Goal: Transaction & Acquisition: Subscribe to service/newsletter

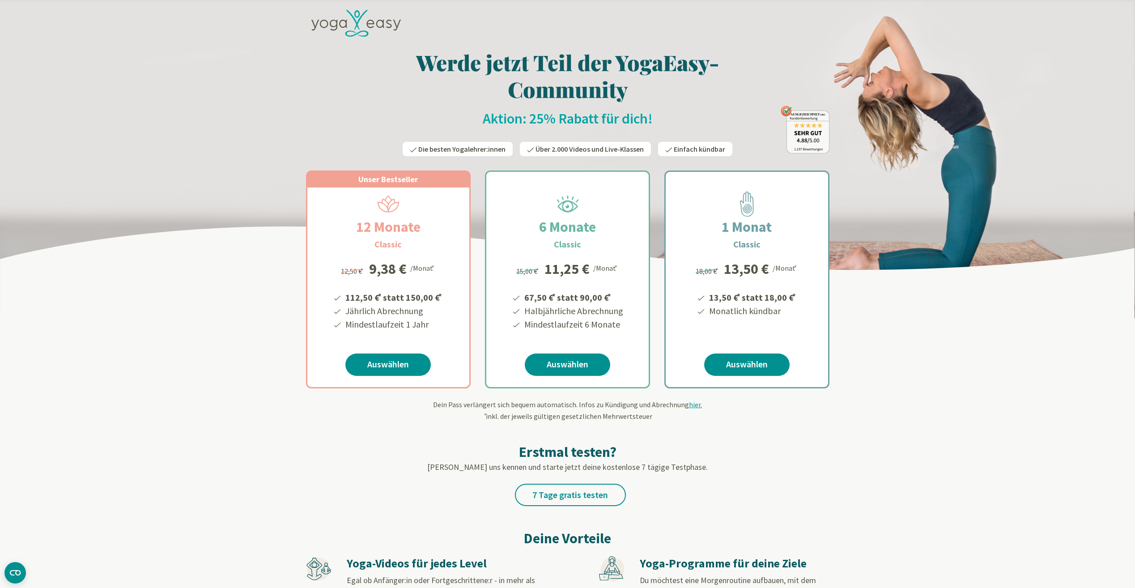
click at [366, 28] on icon at bounding box center [355, 23] width 89 height 27
click at [568, 145] on span "Über 2.000 Videos und Live-Klassen" at bounding box center [590, 149] width 108 height 9
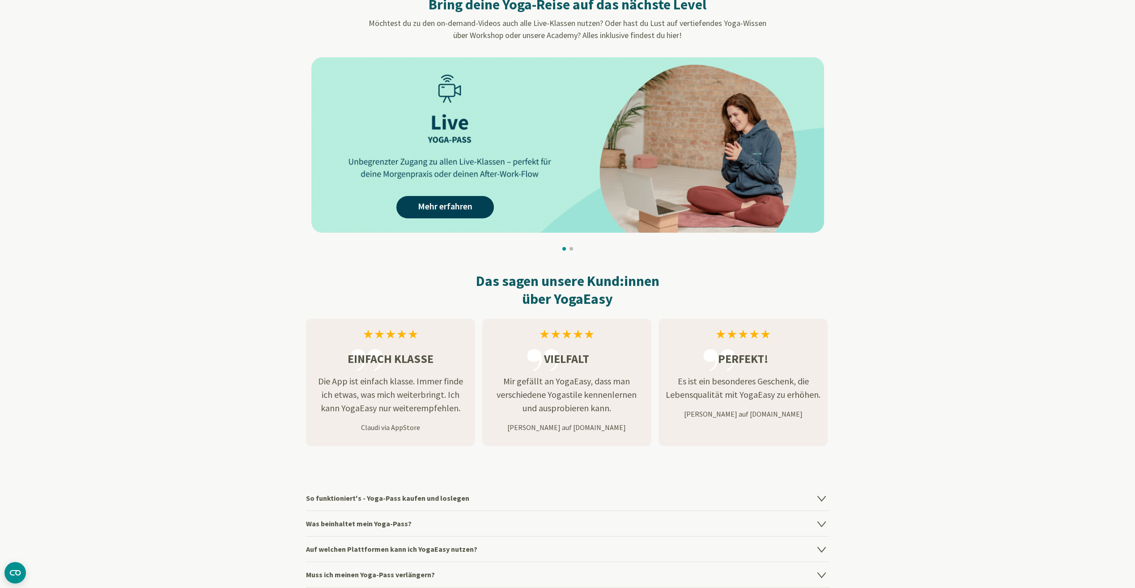
scroll to position [895, 0]
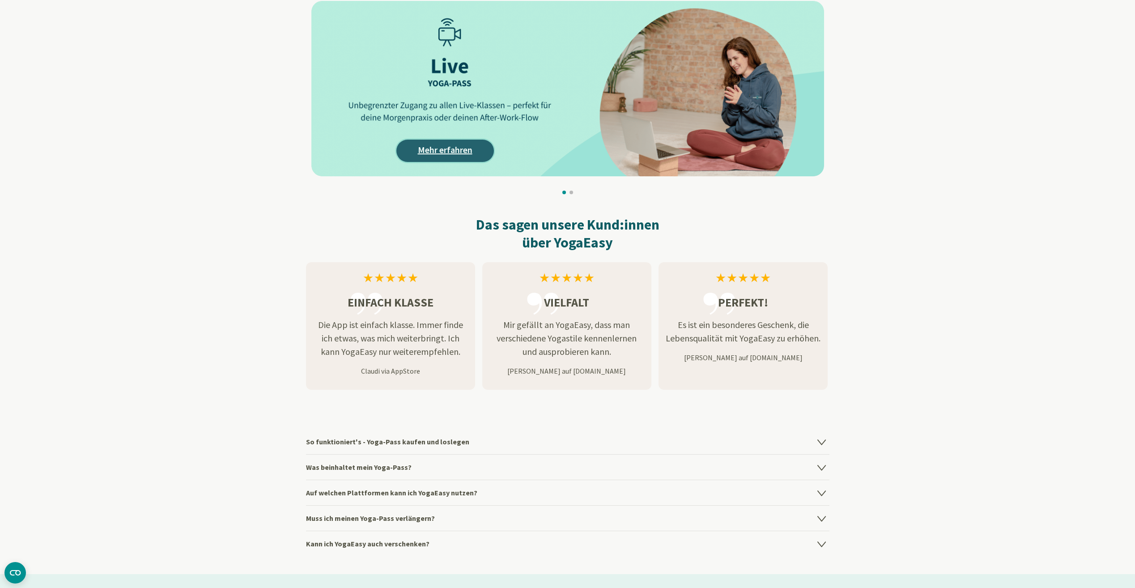
click at [443, 149] on link "Mehr erfahren" at bounding box center [445, 151] width 98 height 22
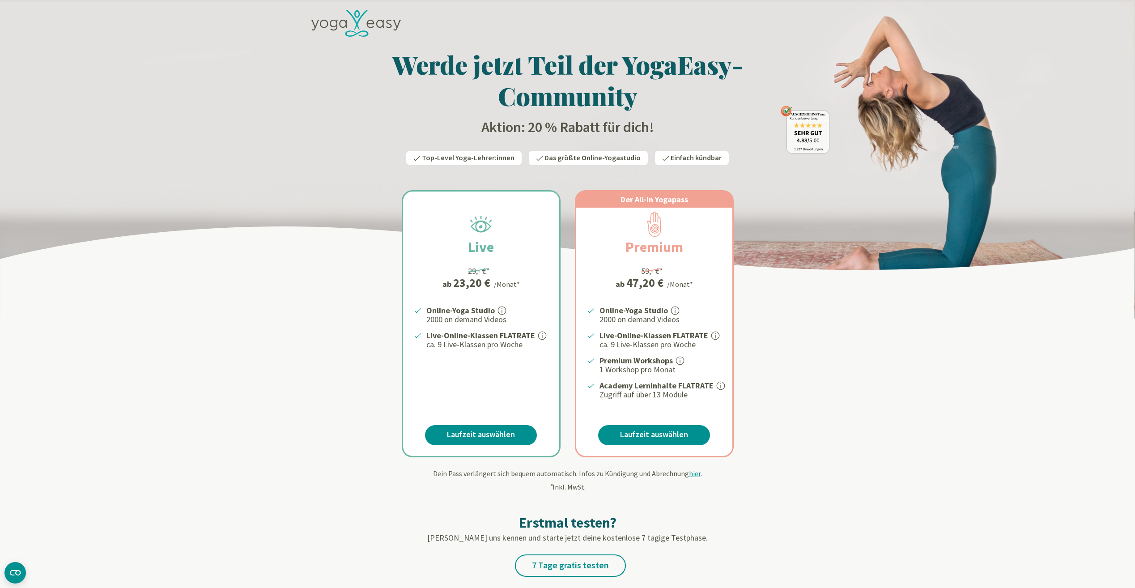
click at [517, 216] on div "Live 29,- €* ab 23,20 € /Monat* Online-Yoga Studio 2000 on demand Videos Live-O…" at bounding box center [481, 324] width 156 height 264
